Goal: Task Accomplishment & Management: Complete application form

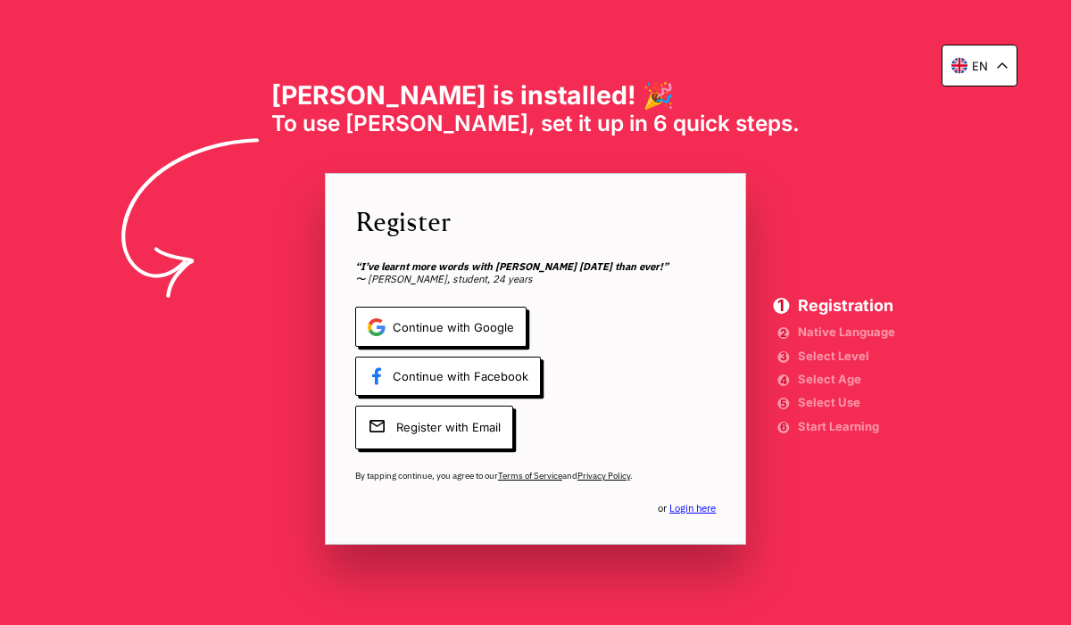
click at [470, 347] on span "Continue with Google" at bounding box center [440, 327] width 171 height 40
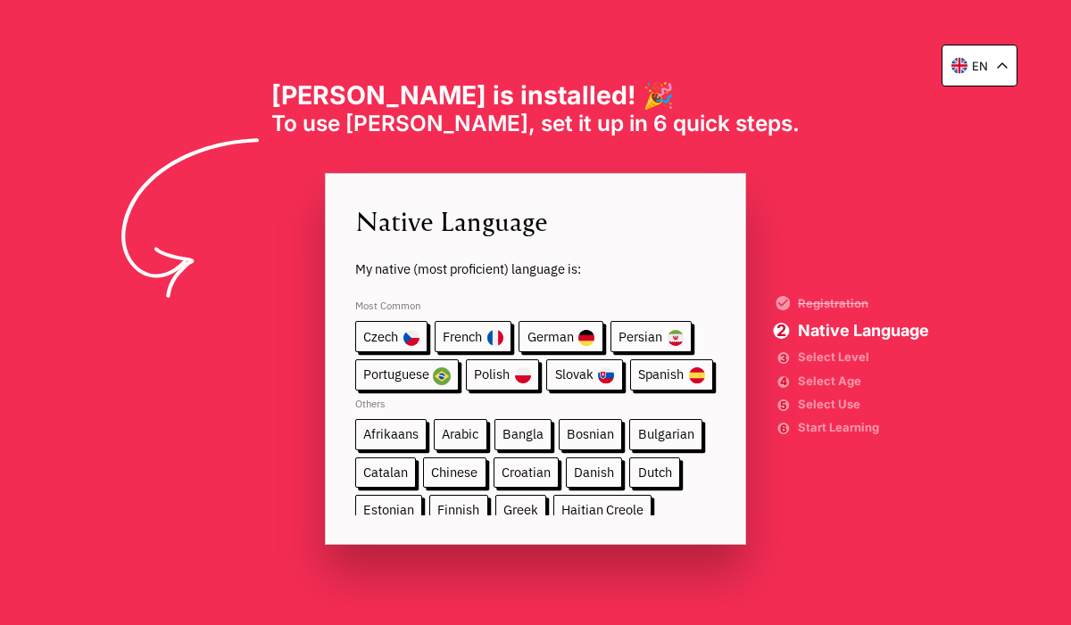
click at [560, 352] on span "German" at bounding box center [560, 336] width 84 height 31
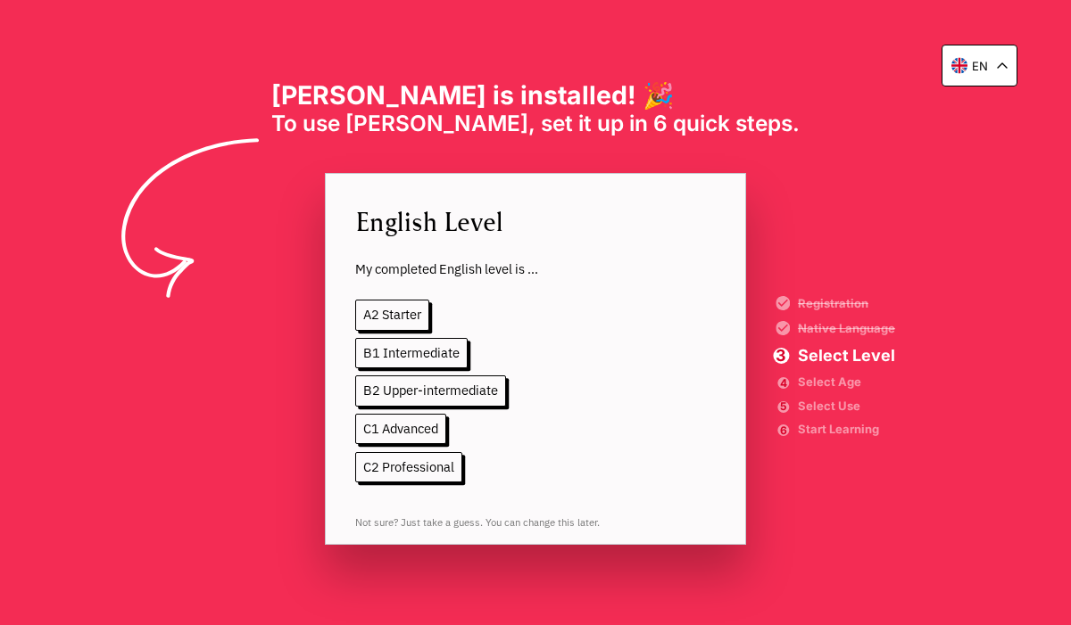
click at [414, 369] on span "B1 Intermediate" at bounding box center [411, 353] width 112 height 31
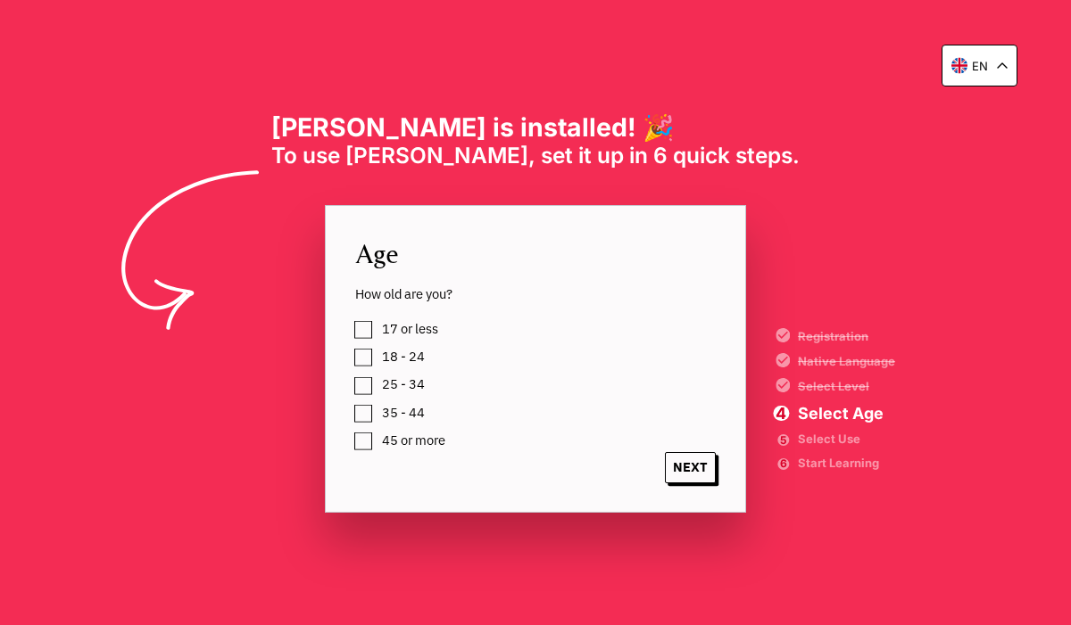
click at [807, 418] on div "Registration Native Language Select Level Select Age Select Use Start Learning" at bounding box center [846, 400] width 97 height 138
click at [806, 393] on span "Select Level" at bounding box center [846, 387] width 97 height 12
click at [802, 393] on span "Select Level" at bounding box center [846, 387] width 97 height 12
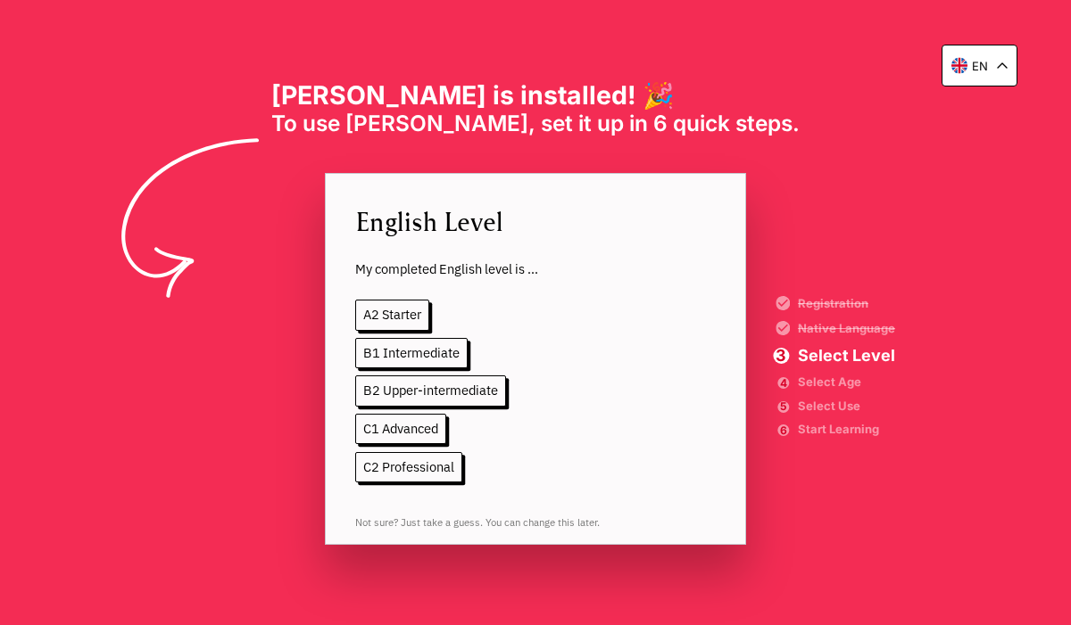
click at [394, 327] on span "A2 Starter" at bounding box center [392, 315] width 74 height 31
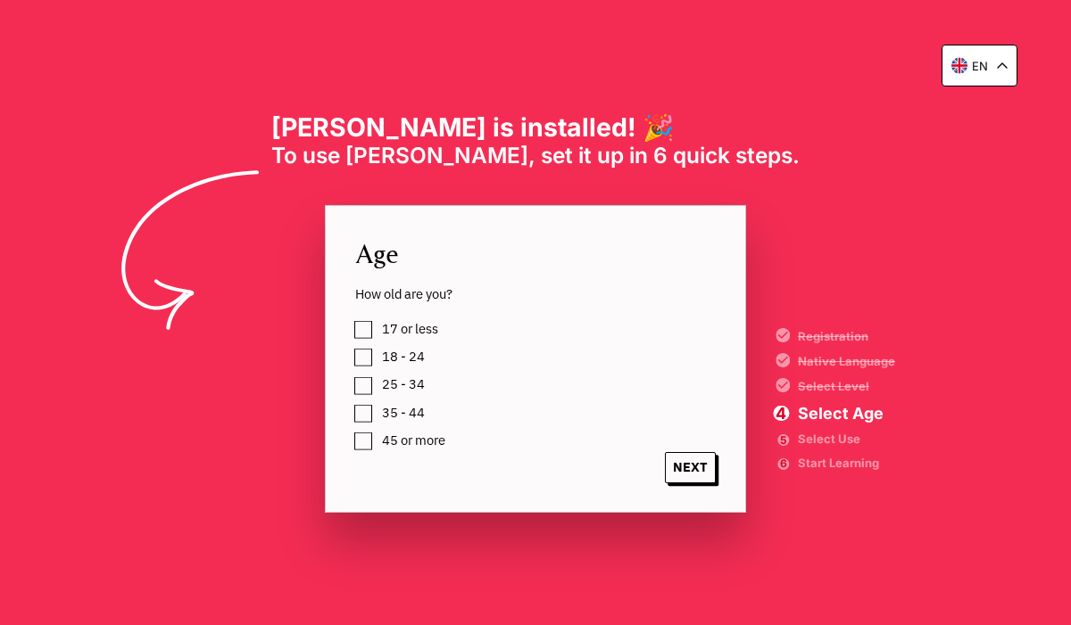
click at [376, 451] on label "45 or more" at bounding box center [411, 440] width 70 height 23
click at [683, 484] on span "NEXT" at bounding box center [690, 467] width 51 height 31
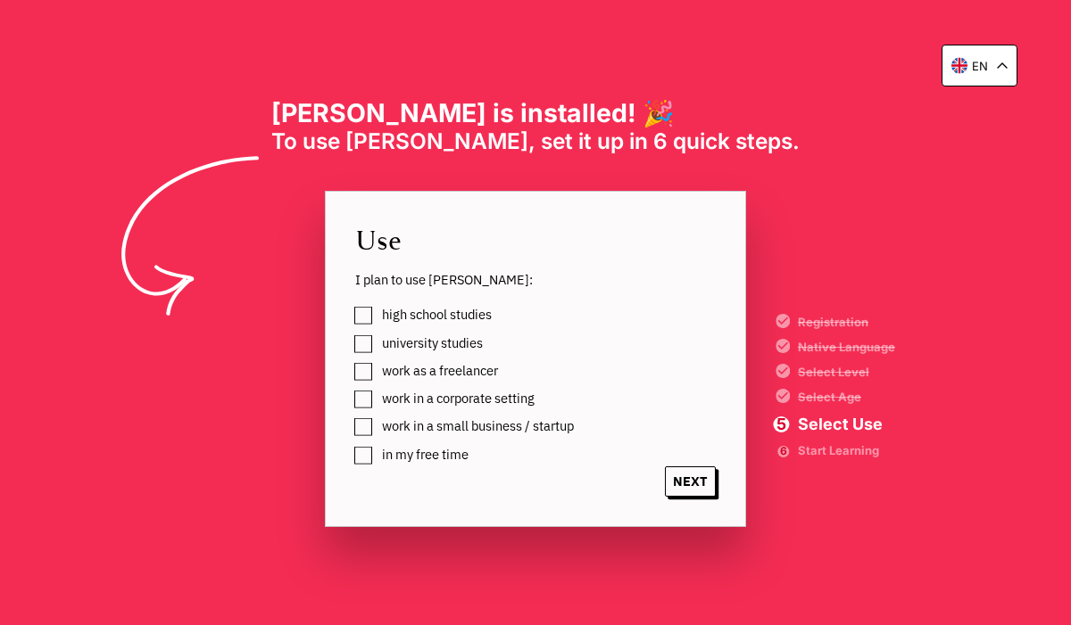
click at [376, 327] on label "high school studies" at bounding box center [434, 314] width 116 height 23
click at [382, 322] on span "high school studies" at bounding box center [437, 315] width 110 height 14
click at [376, 327] on label "high school studies" at bounding box center [434, 314] width 116 height 23
click at [376, 355] on label "university studies" at bounding box center [429, 343] width 107 height 23
click at [709, 498] on span "NEXT" at bounding box center [690, 482] width 51 height 31
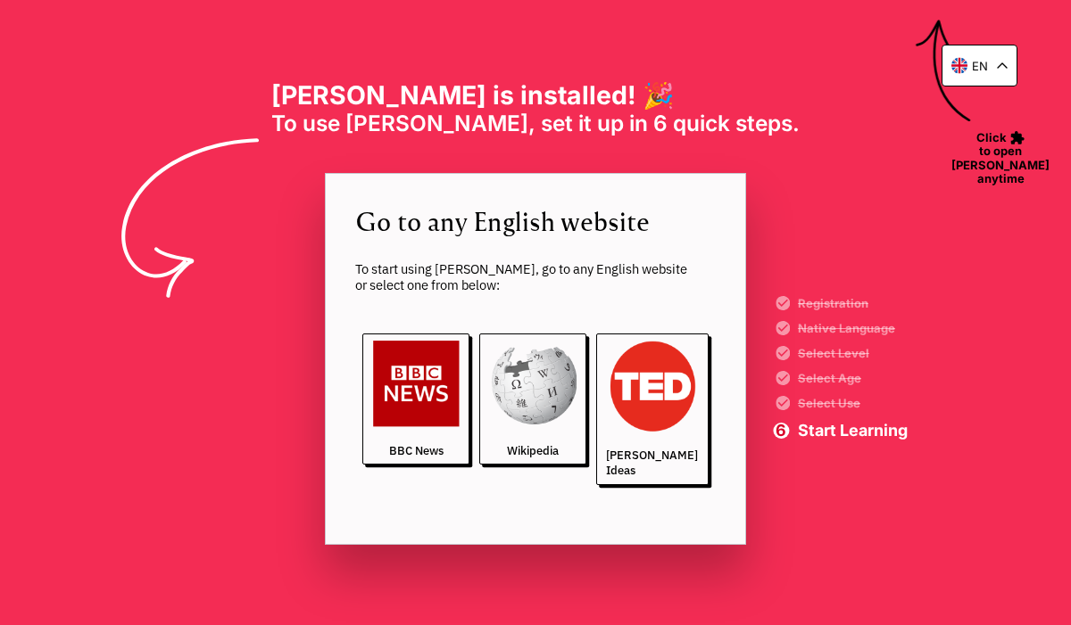
click at [540, 427] on img at bounding box center [533, 384] width 87 height 87
click at [642, 426] on img at bounding box center [652, 387] width 92 height 92
